Goal: Task Accomplishment & Management: Use online tool/utility

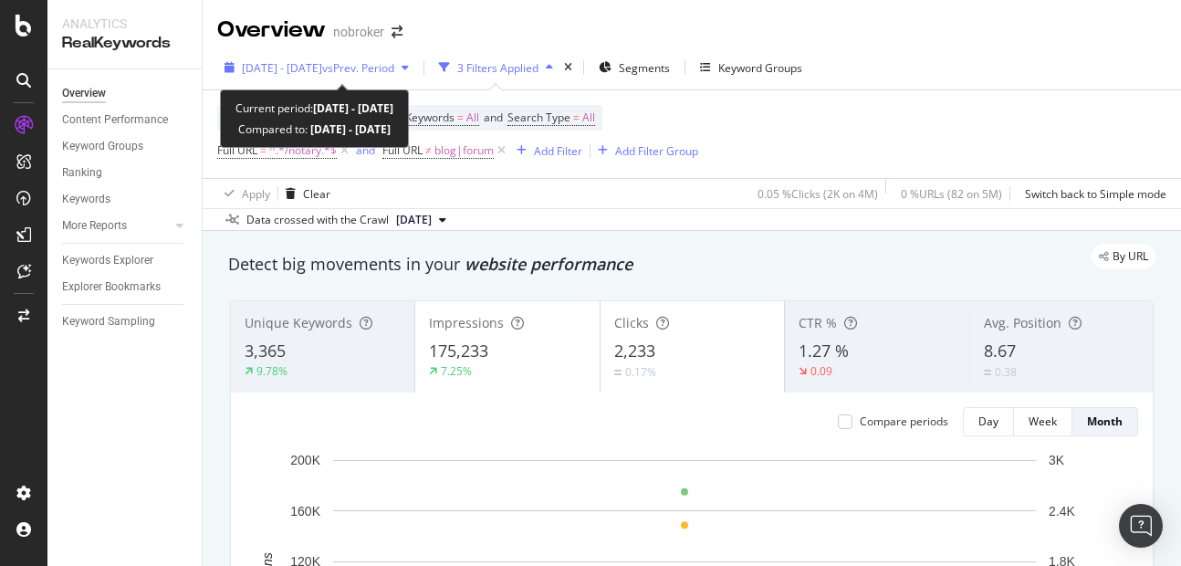
click at [310, 68] on span "[DATE] - [DATE]" at bounding box center [282, 68] width 80 height 16
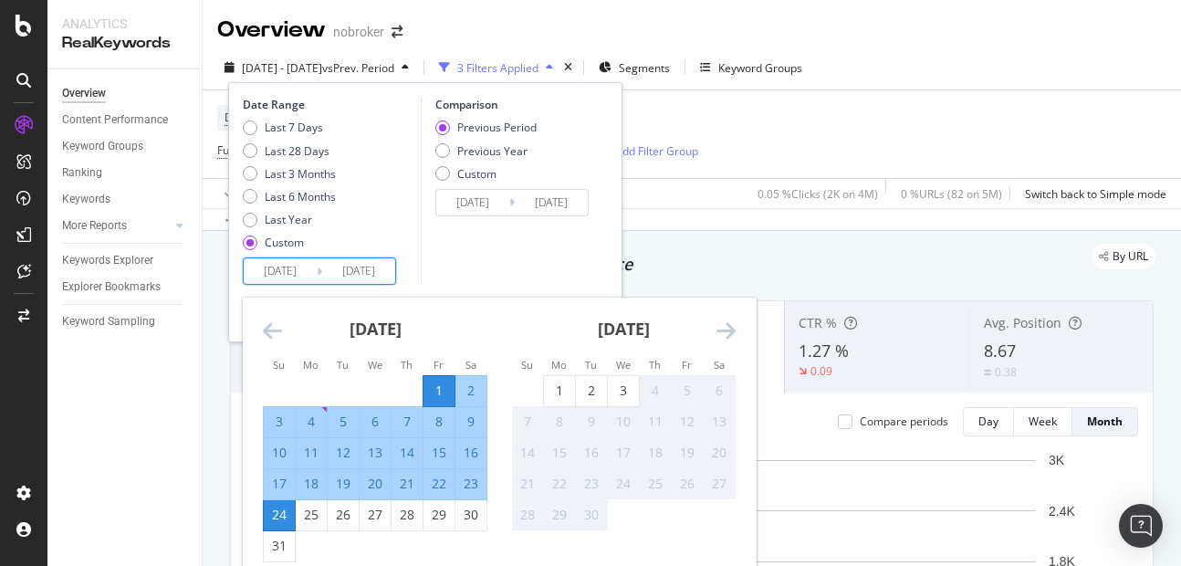
click at [366, 265] on input "[DATE]" at bounding box center [358, 271] width 73 height 26
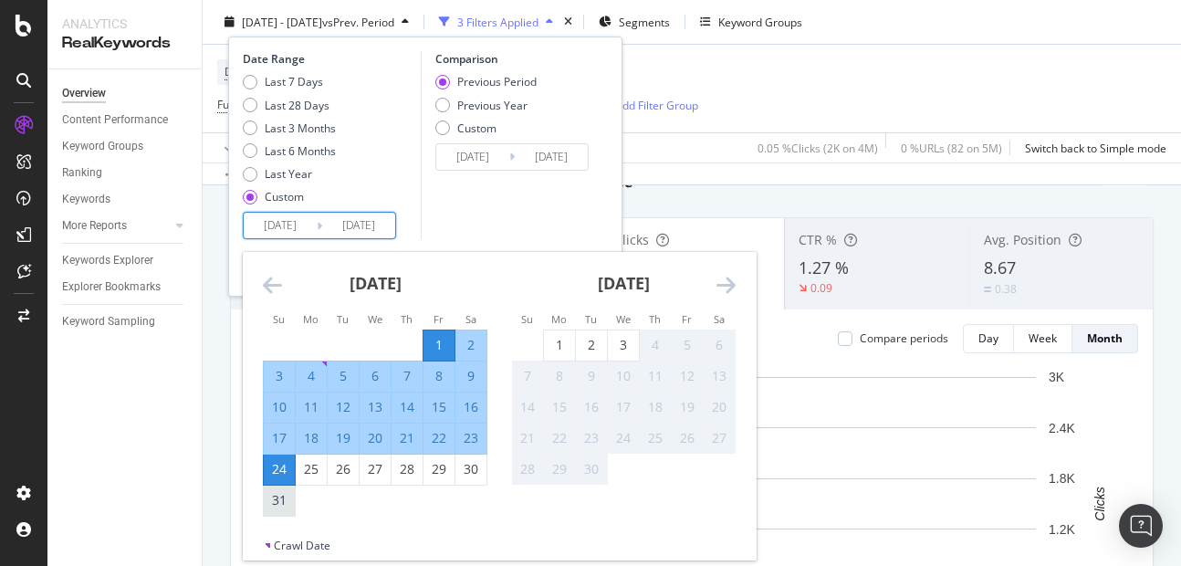
click at [274, 498] on div "31" at bounding box center [279, 500] width 31 height 18
type input "[DATE]"
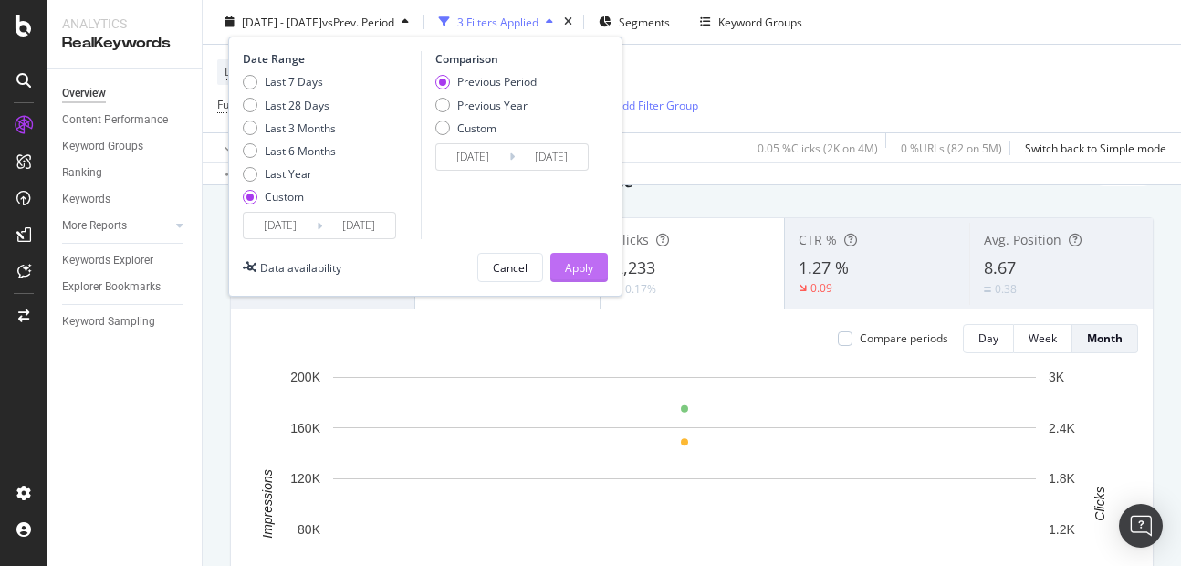
click at [593, 272] on button "Apply" at bounding box center [579, 267] width 58 height 29
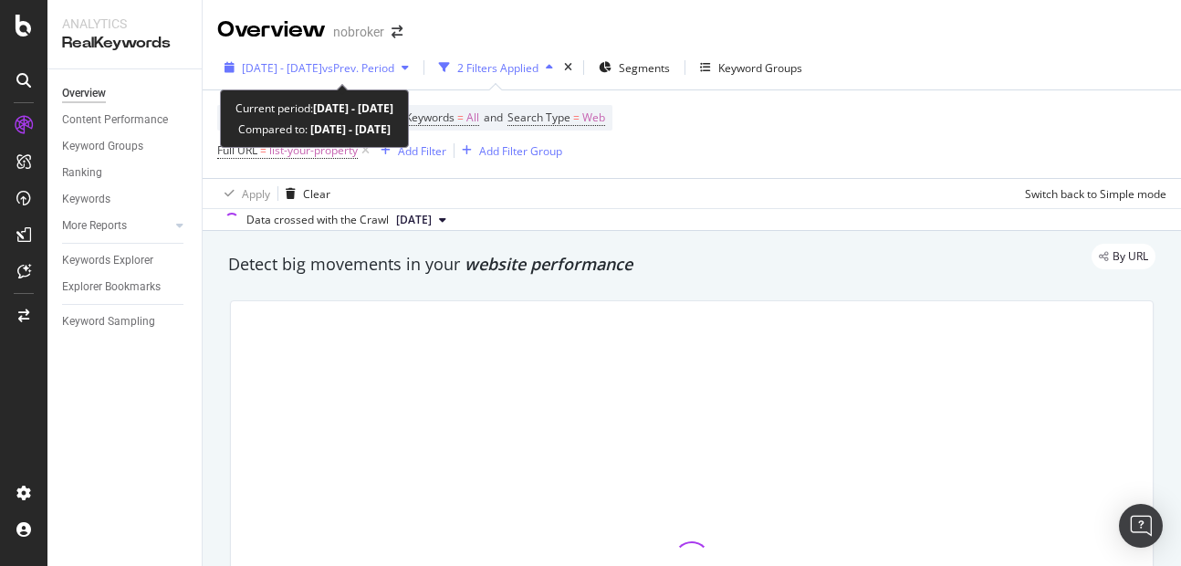
click at [305, 73] on span "[DATE] - [DATE]" at bounding box center [282, 68] width 80 height 16
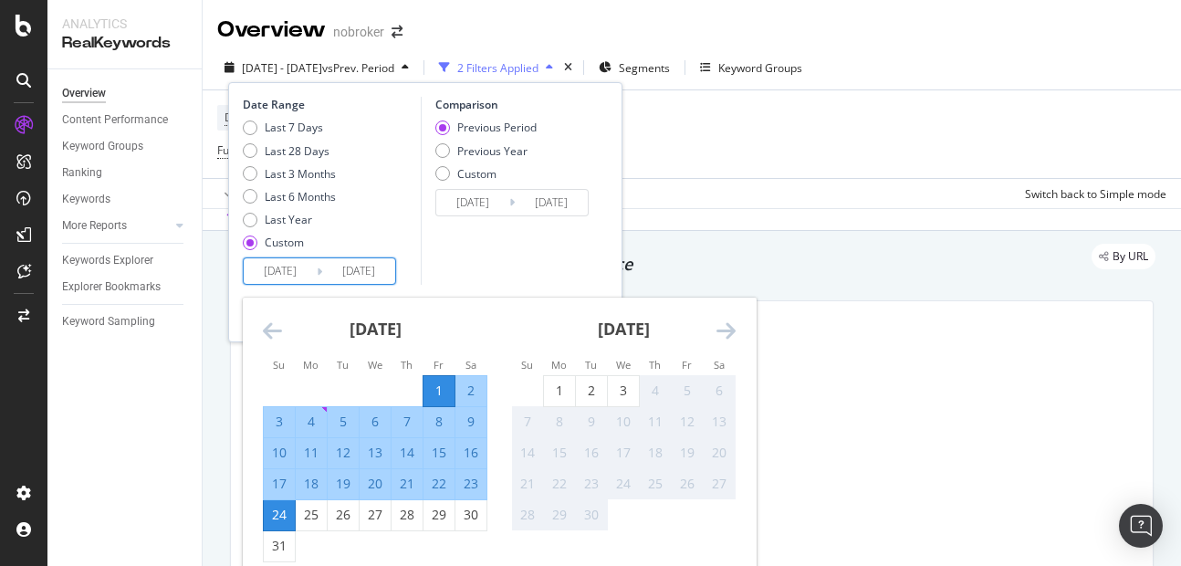
click at [352, 267] on input "[DATE]" at bounding box center [358, 271] width 73 height 26
click at [265, 537] on div "31" at bounding box center [279, 546] width 31 height 18
type input "[DATE]"
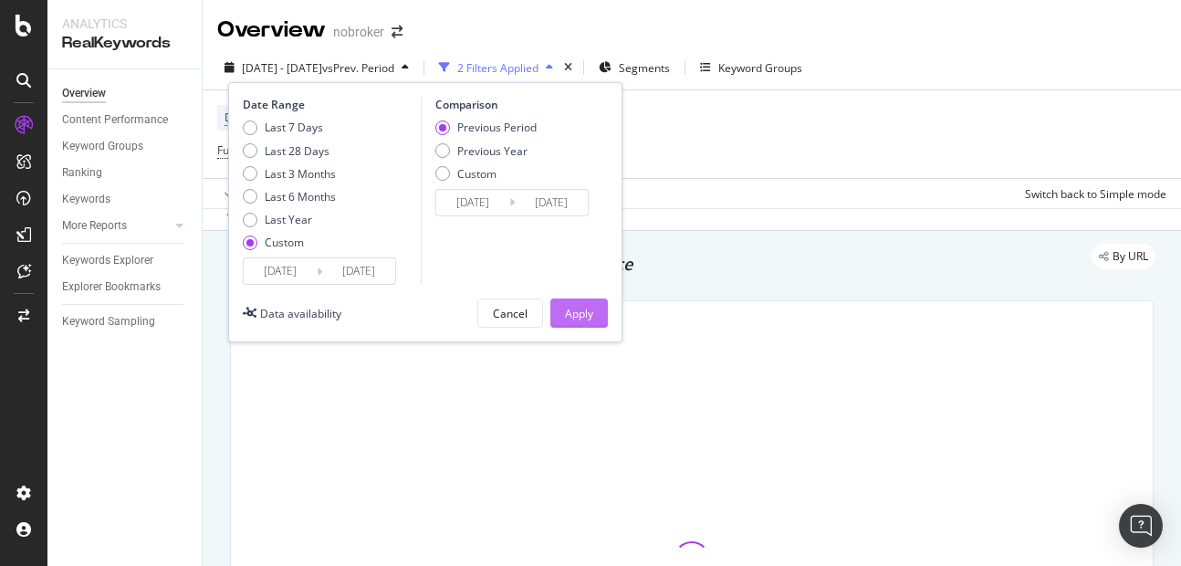
click at [565, 316] on div "Apply" at bounding box center [579, 314] width 28 height 16
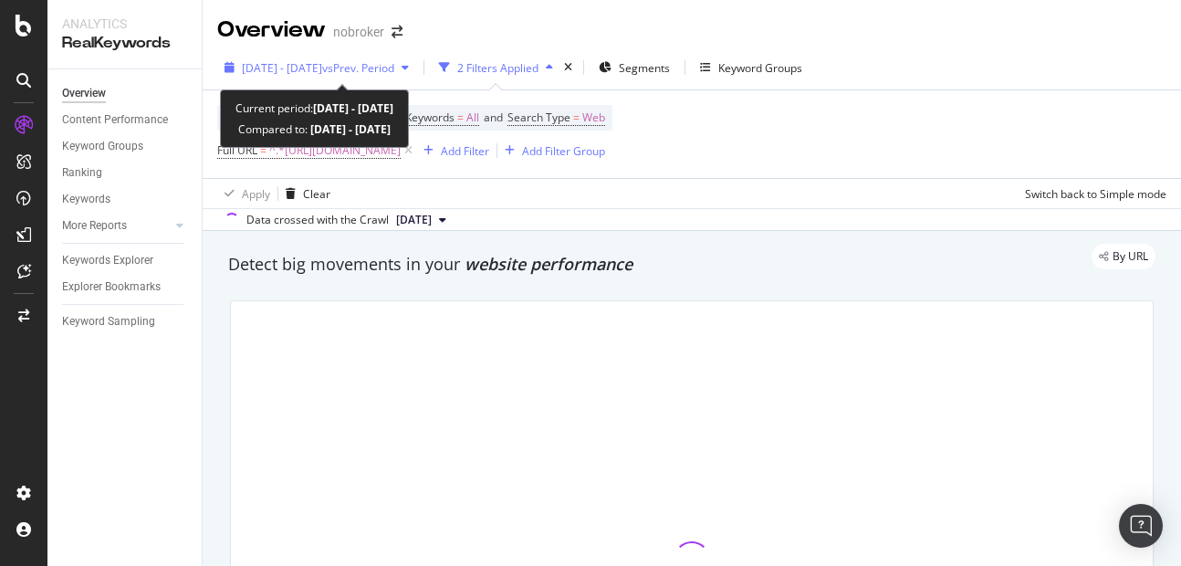
click at [309, 55] on div "[DATE] - [DATE] vs Prev. Period" at bounding box center [316, 67] width 199 height 27
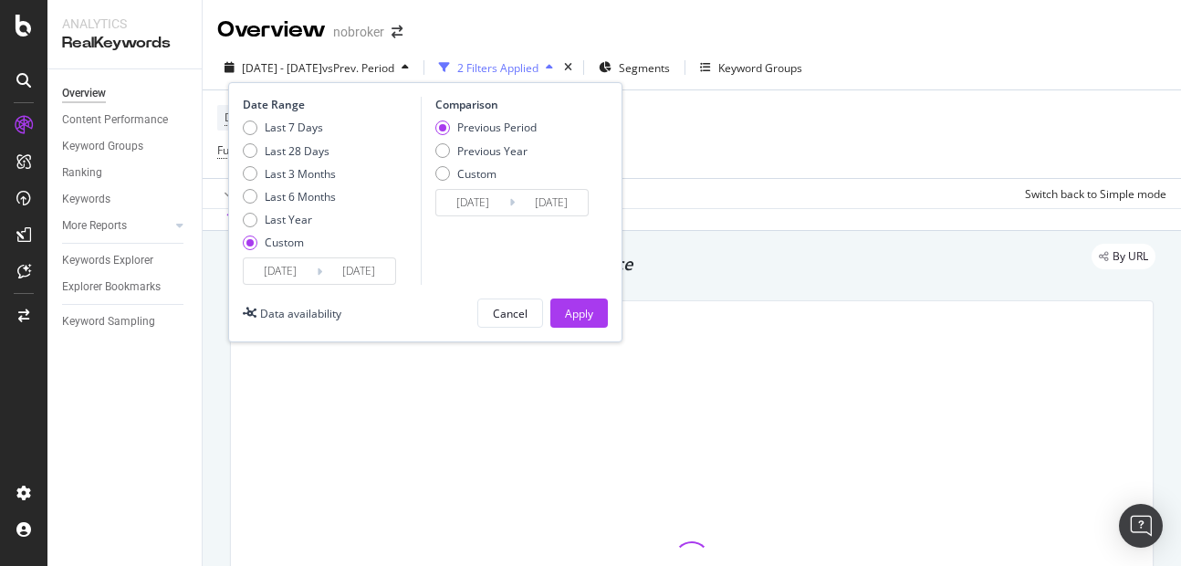
click at [369, 268] on input "[DATE]" at bounding box center [358, 271] width 73 height 26
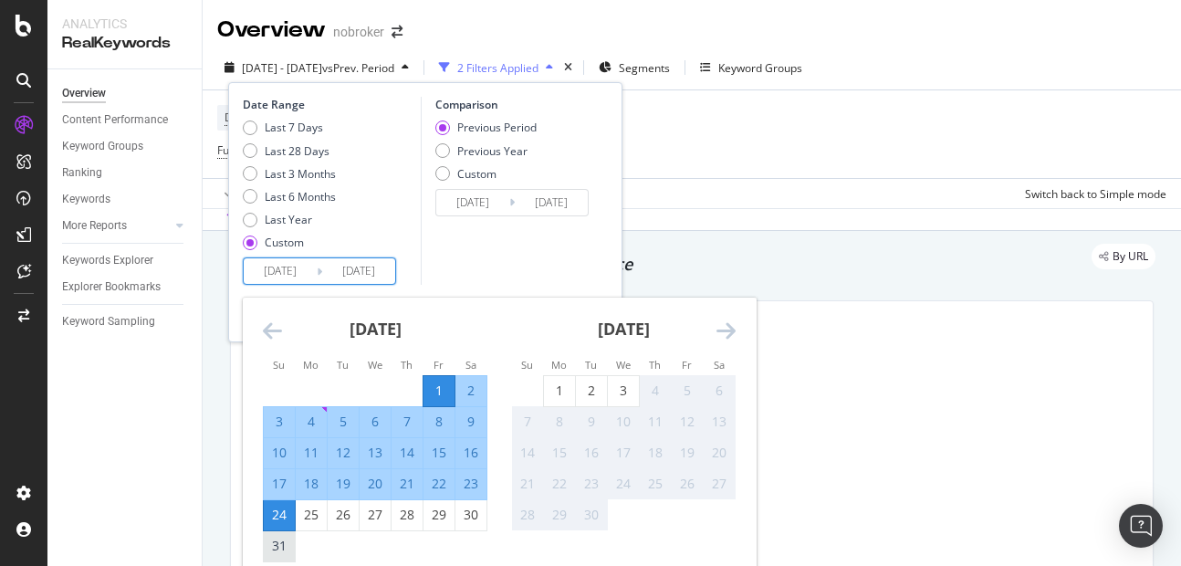
click at [292, 546] on div "31" at bounding box center [279, 546] width 31 height 18
type input "[DATE]"
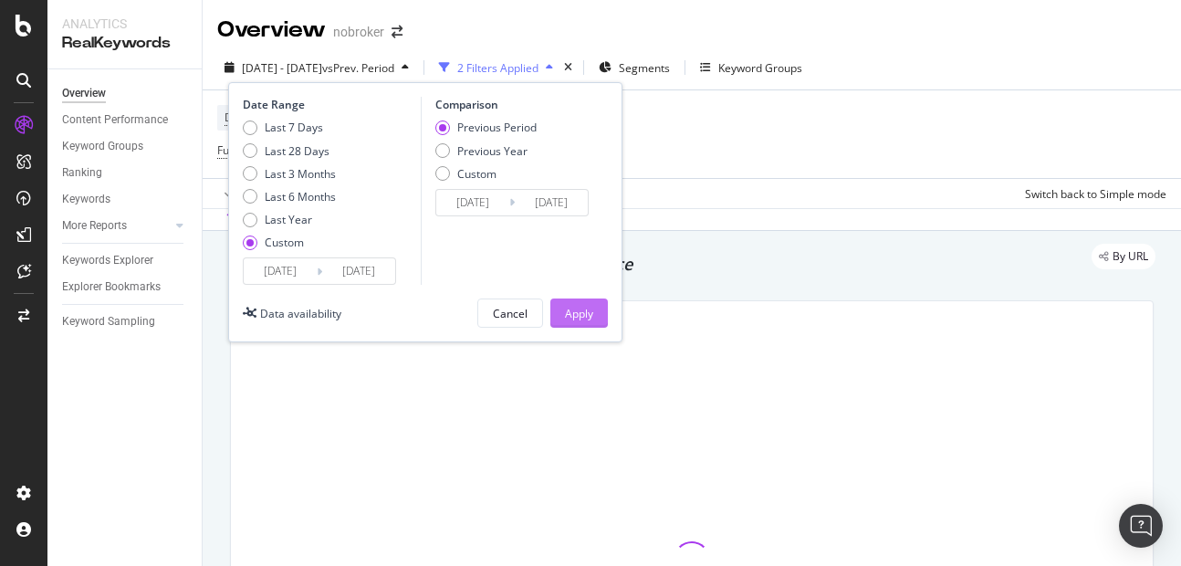
click at [569, 326] on div "Apply" at bounding box center [579, 312] width 28 height 27
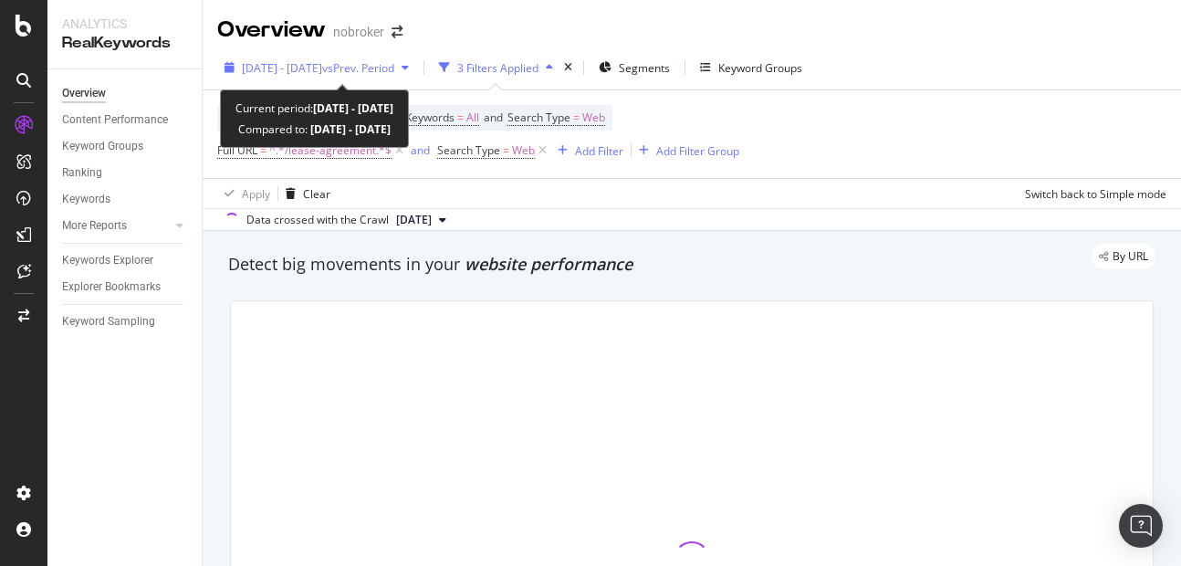
click at [312, 71] on span "[DATE] - [DATE]" at bounding box center [282, 68] width 80 height 16
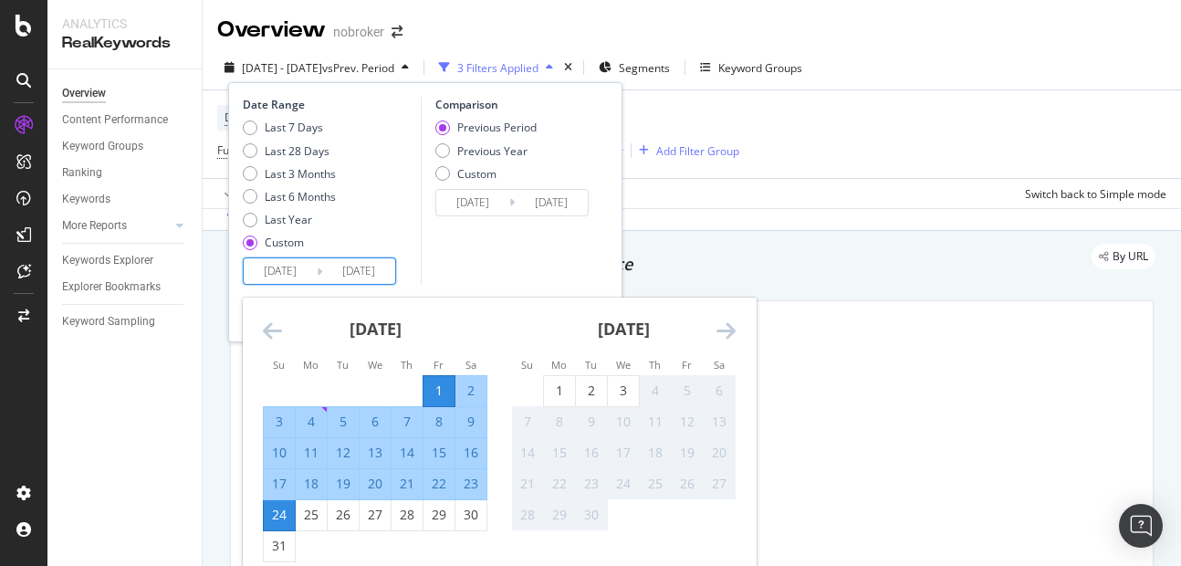
click at [376, 273] on input "[DATE]" at bounding box center [358, 271] width 73 height 26
click at [279, 551] on div "31" at bounding box center [279, 546] width 31 height 18
type input "[DATE]"
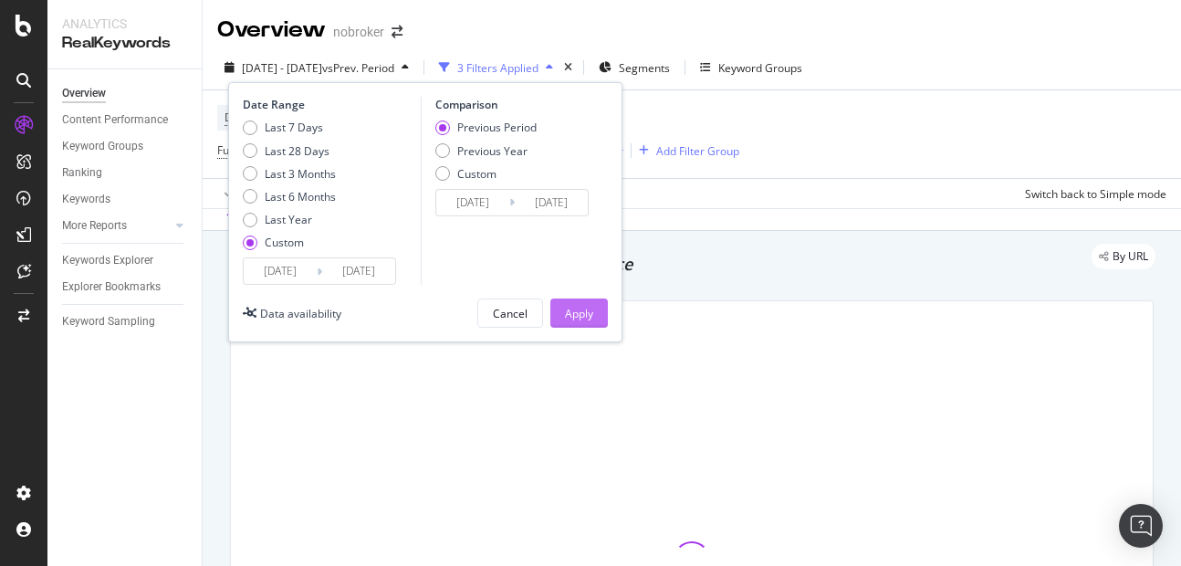
click at [591, 315] on div "Apply" at bounding box center [579, 314] width 28 height 16
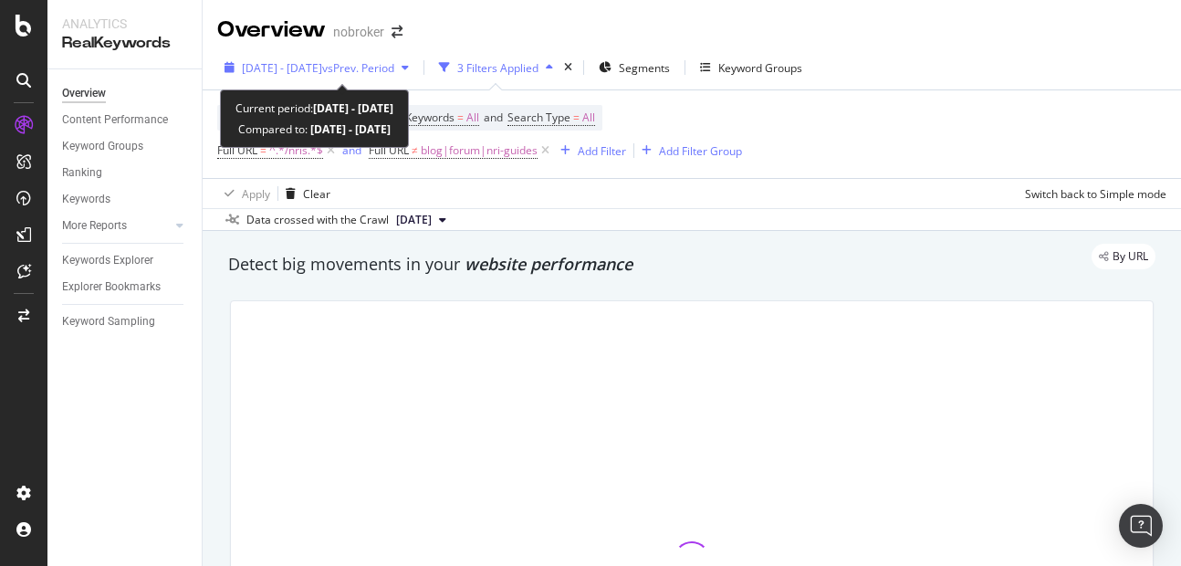
click at [314, 63] on span "[DATE] - [DATE]" at bounding box center [282, 68] width 80 height 16
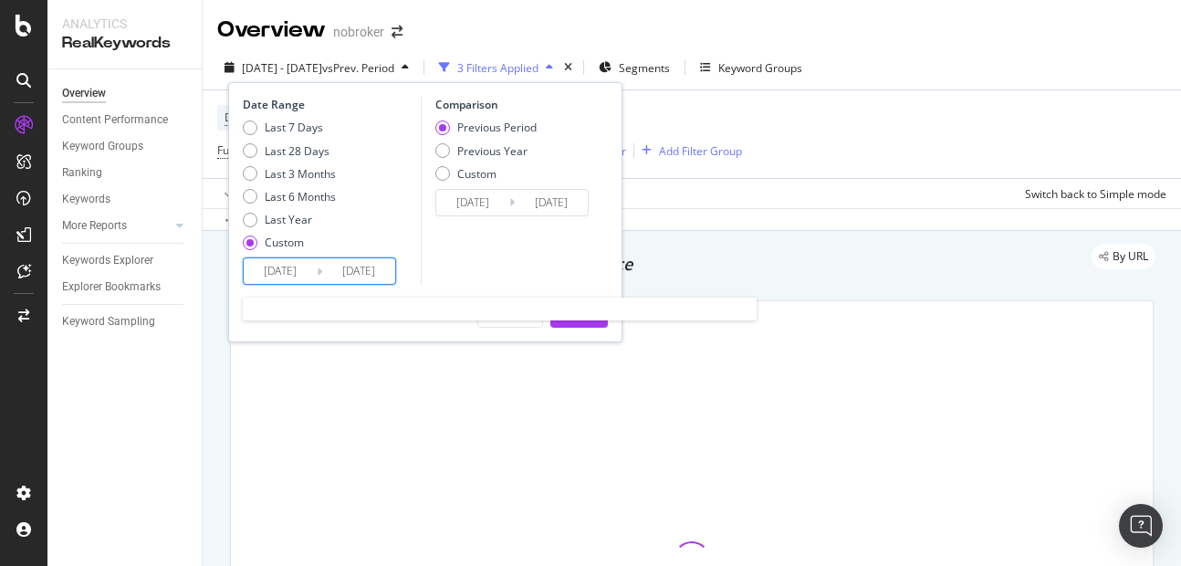
click at [366, 272] on input "[DATE]" at bounding box center [358, 271] width 73 height 26
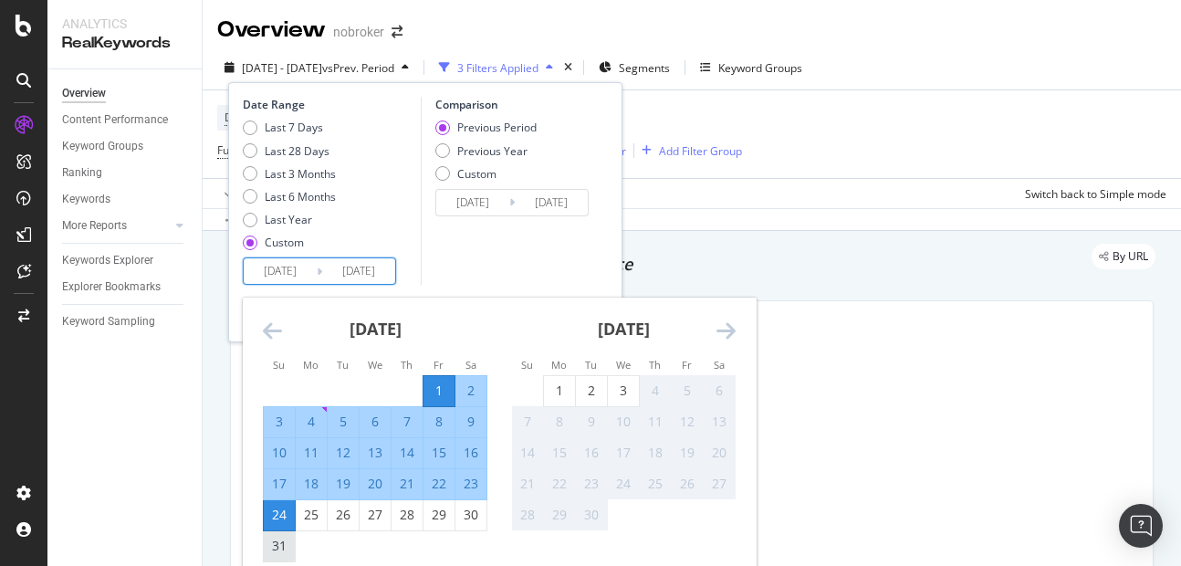
click at [278, 550] on div "31" at bounding box center [279, 546] width 31 height 18
type input "[DATE]"
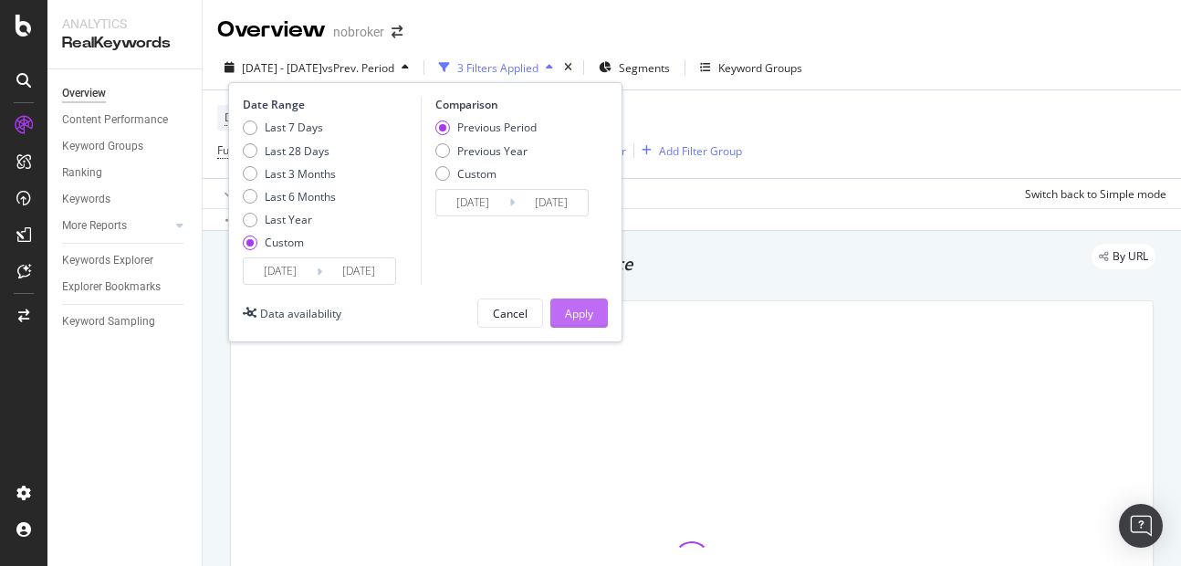
click at [580, 316] on div "Apply" at bounding box center [579, 314] width 28 height 16
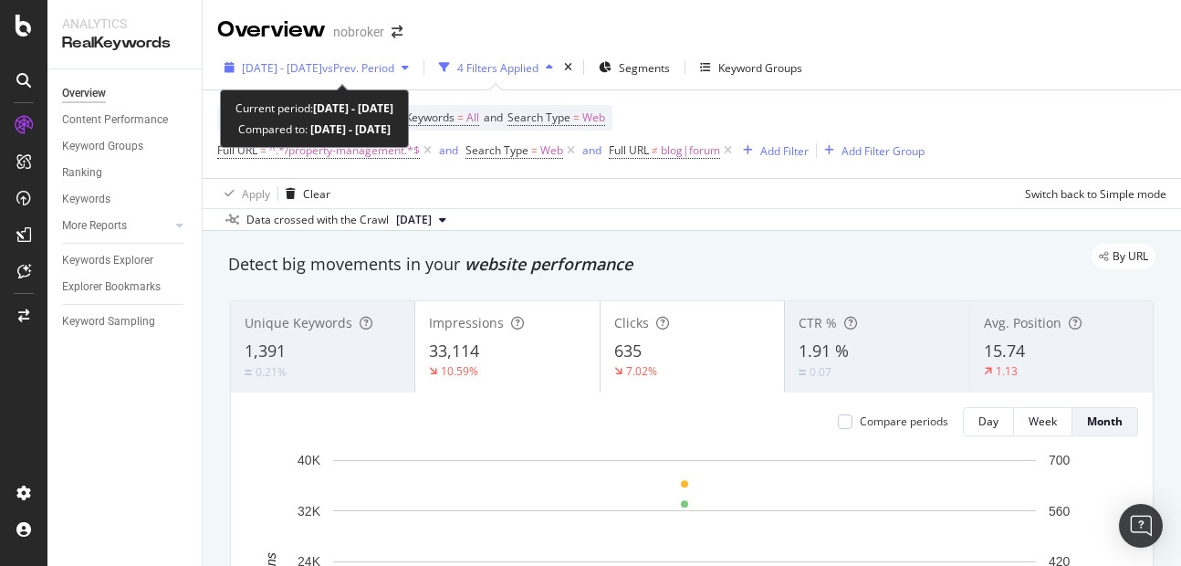
click at [309, 72] on span "[DATE] - [DATE]" at bounding box center [282, 68] width 80 height 16
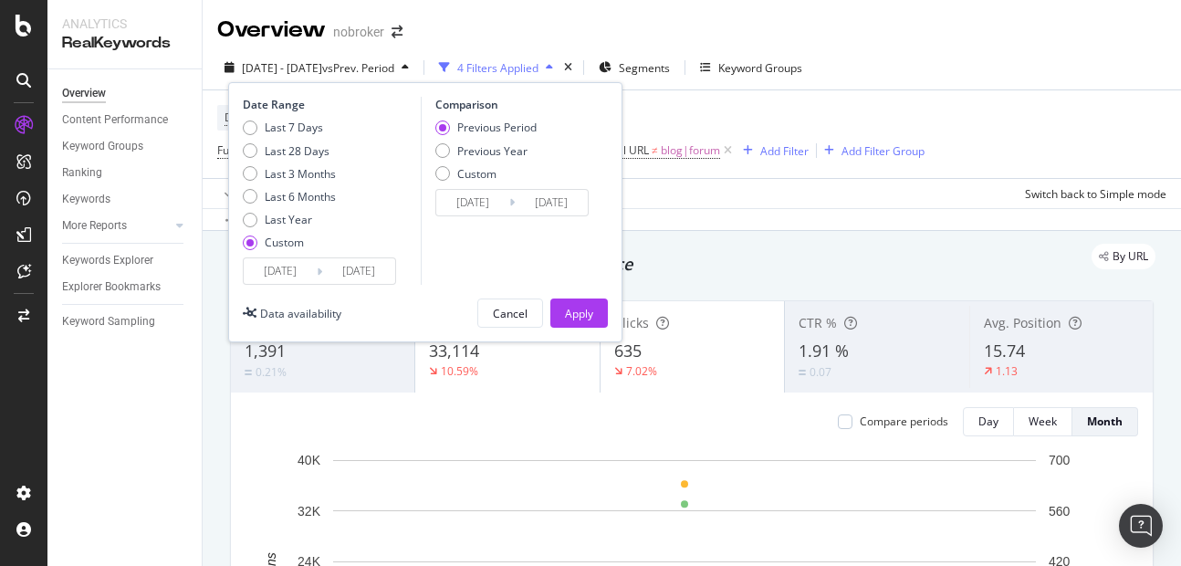
click at [379, 257] on div "2025/08/01 Navigate forward to interact with the calendar and select a date. Pr…" at bounding box center [319, 270] width 153 height 27
click at [369, 275] on input "[DATE]" at bounding box center [358, 271] width 73 height 26
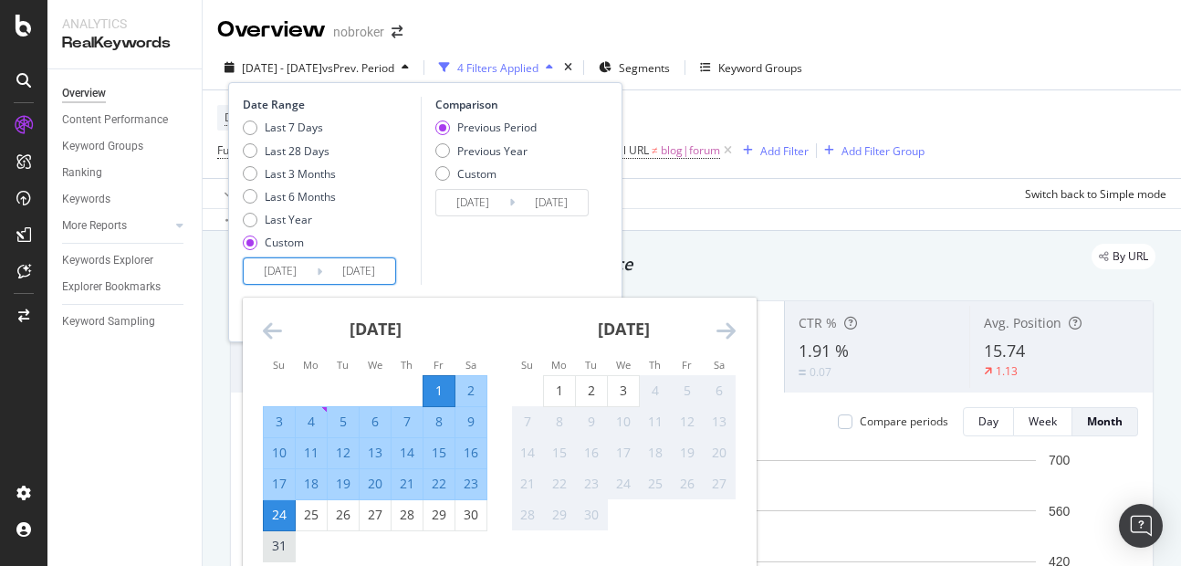
click at [270, 545] on div "31" at bounding box center [279, 546] width 31 height 18
type input "[DATE]"
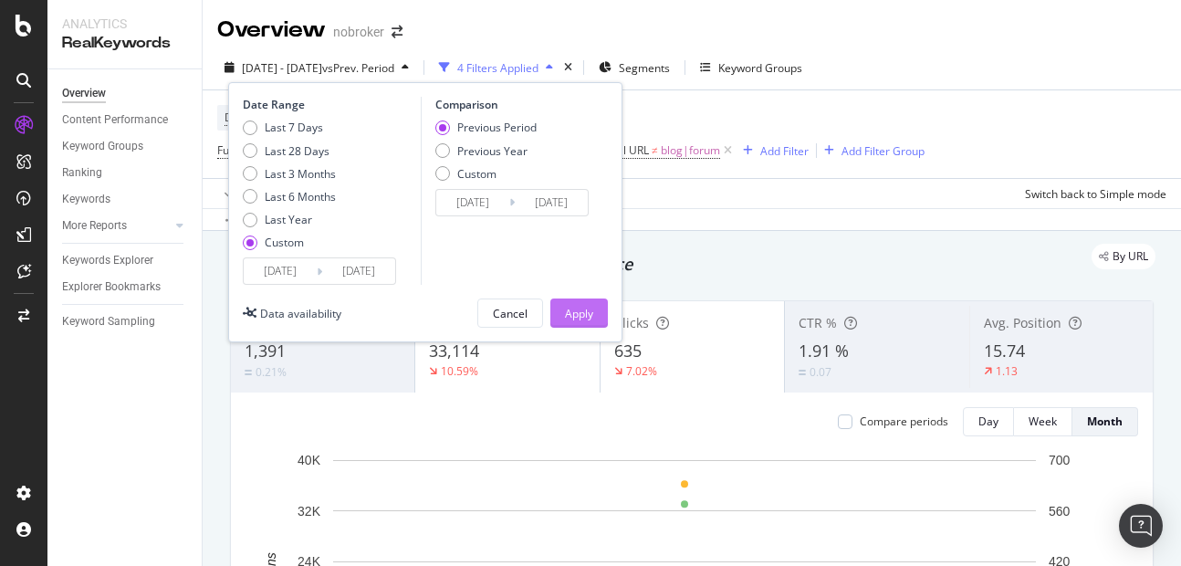
click at [596, 304] on button "Apply" at bounding box center [579, 313] width 58 height 29
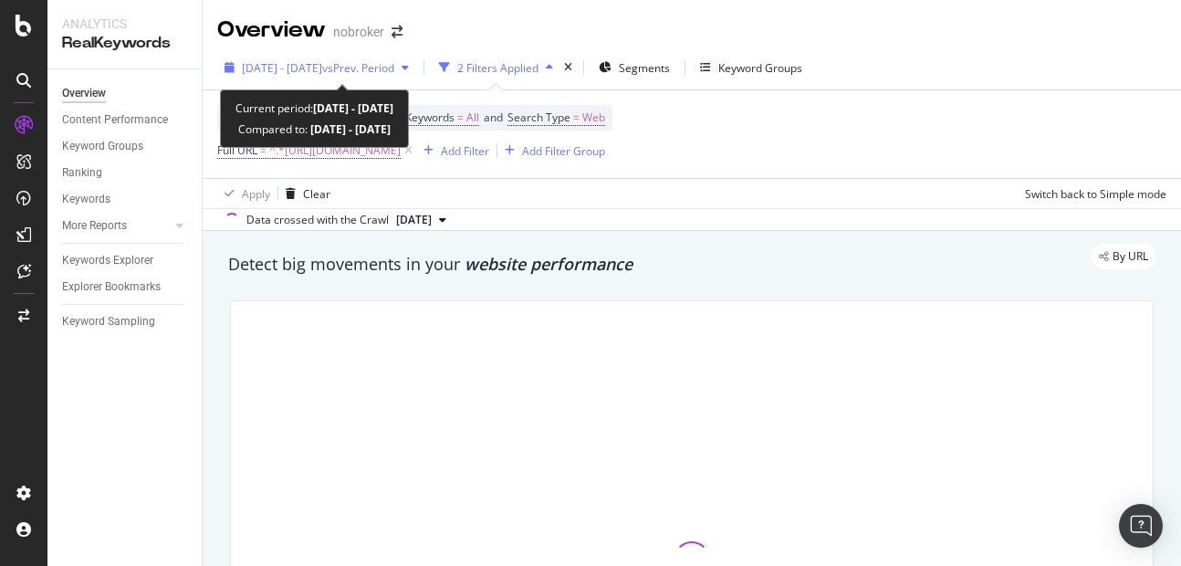
click at [381, 80] on div "[DATE] - [DATE] vs Prev. Period" at bounding box center [316, 67] width 199 height 27
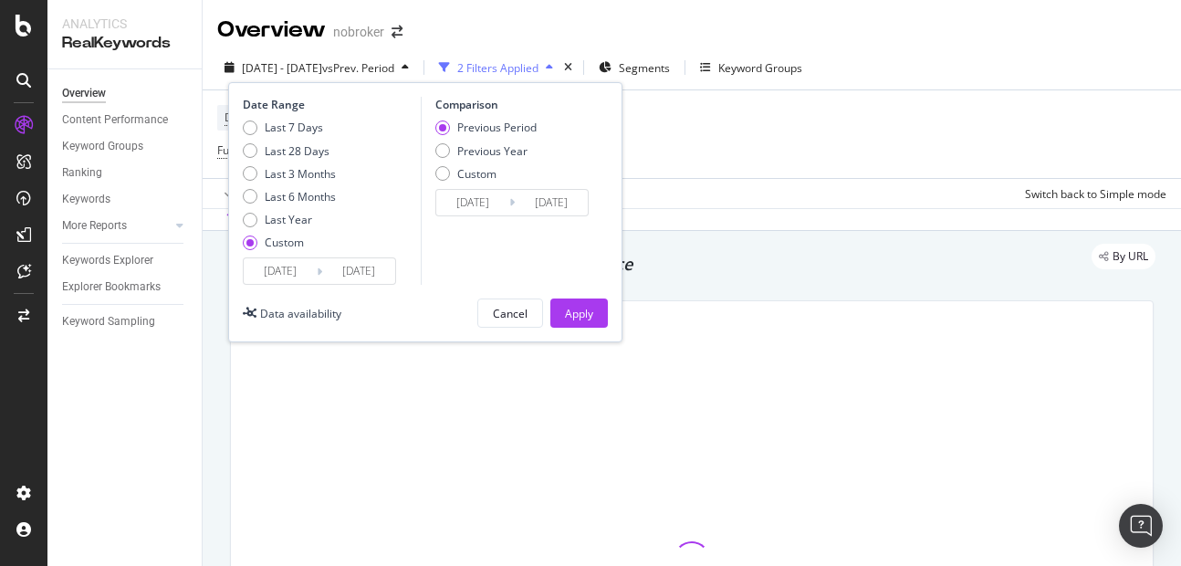
click at [373, 276] on input "[DATE]" at bounding box center [358, 271] width 73 height 26
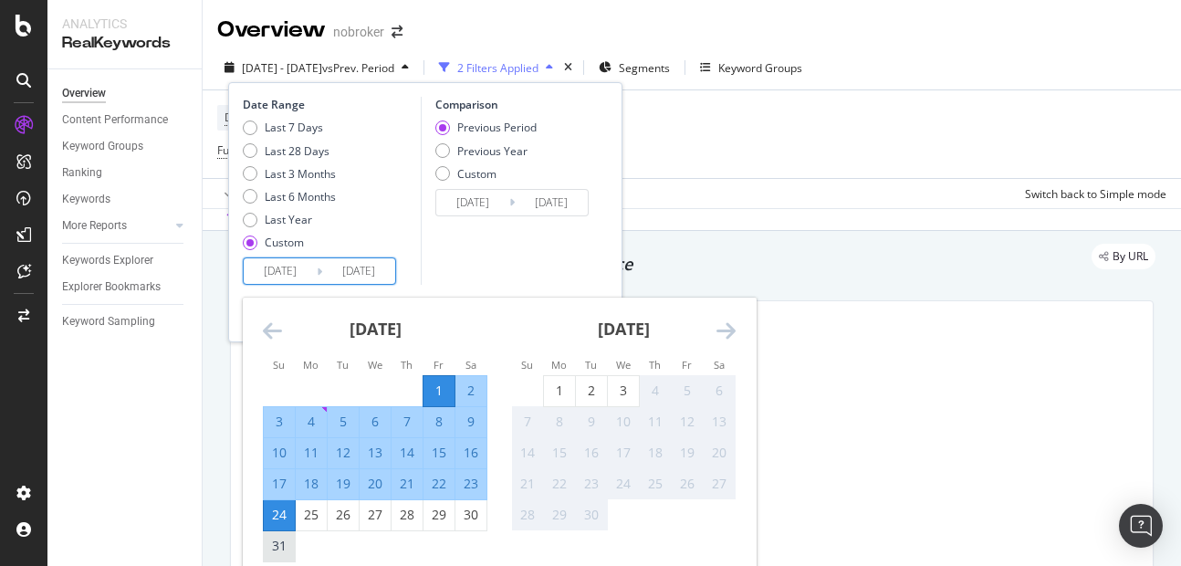
click at [272, 550] on div "31" at bounding box center [279, 546] width 31 height 18
type input "[DATE]"
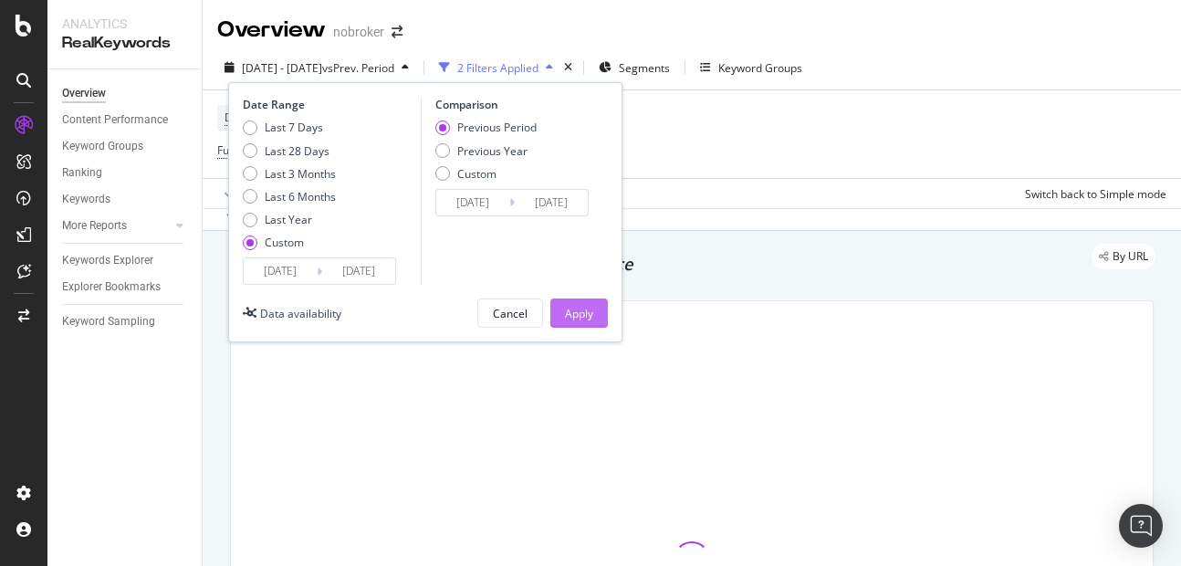
click at [586, 318] on div "Apply" at bounding box center [579, 314] width 28 height 16
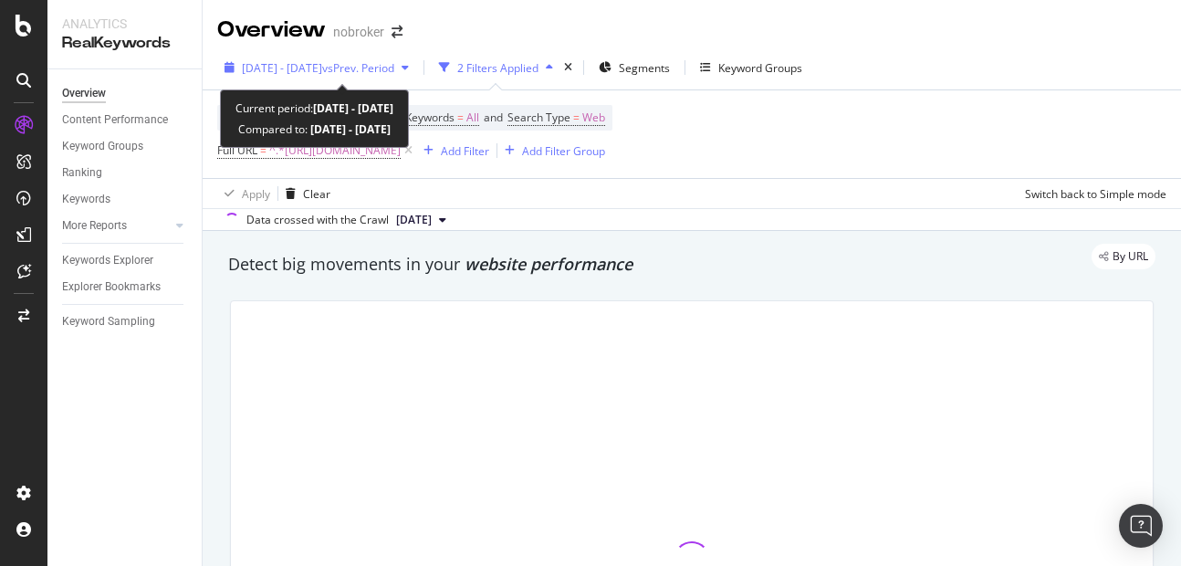
click at [305, 70] on span "[DATE] - [DATE]" at bounding box center [282, 68] width 80 height 16
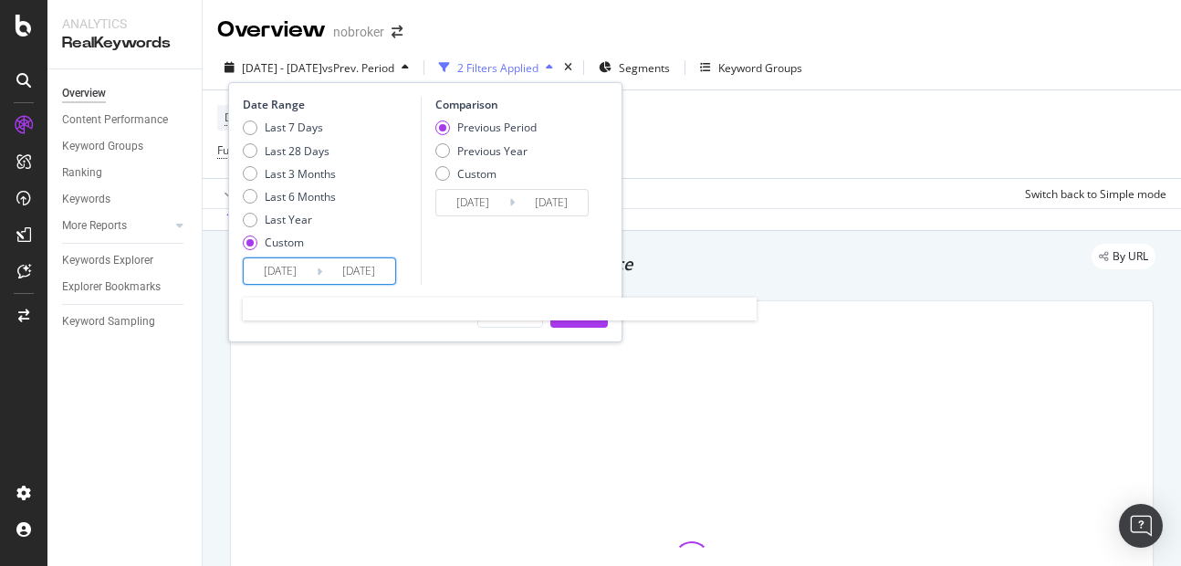
click at [364, 268] on input "[DATE]" at bounding box center [358, 271] width 73 height 26
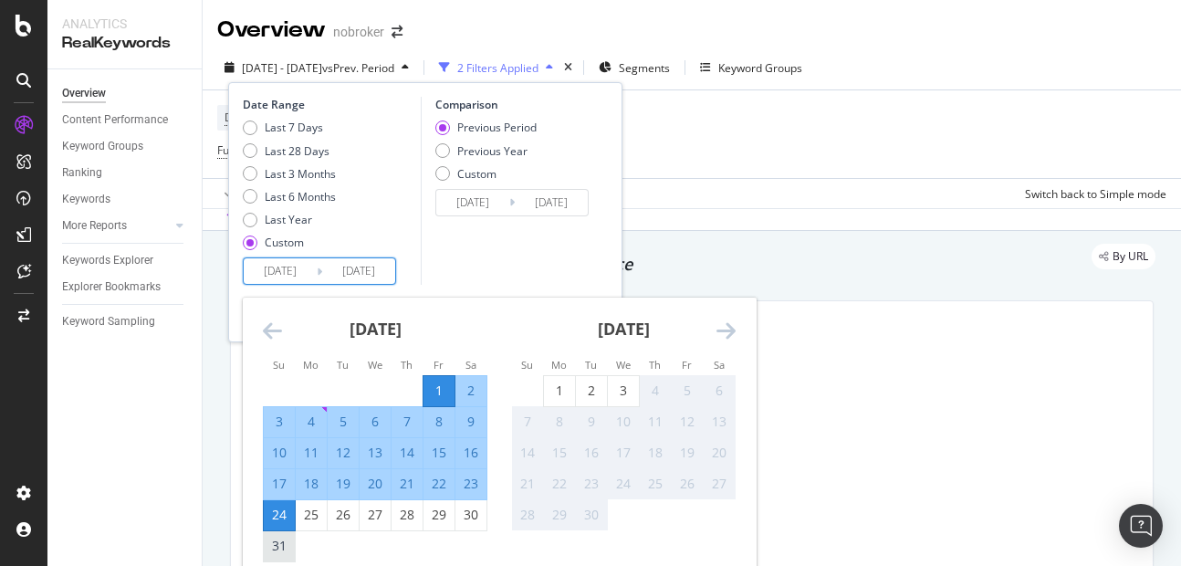
click at [270, 546] on div "31" at bounding box center [279, 546] width 31 height 18
type input "[DATE]"
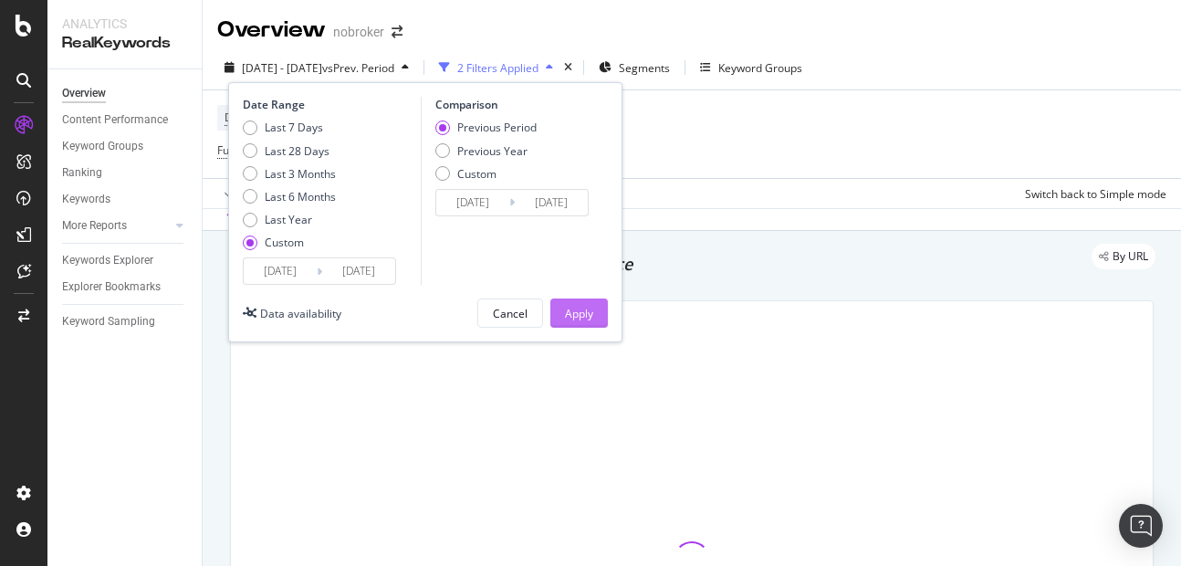
click at [579, 310] on div "Apply" at bounding box center [579, 314] width 28 height 16
